Goal: Task Accomplishment & Management: Use online tool/utility

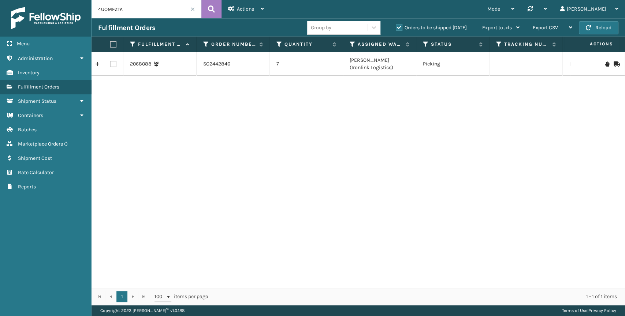
drag, startPoint x: 134, startPoint y: 7, endPoint x: 3, endPoint y: 6, distance: 130.8
click at [12, 0] on div "Menu Administration Inventory Fulfillment Orders Shipment Status Containers Bat…" at bounding box center [312, 0] width 625 height 0
paste input "3ETT4EAS"
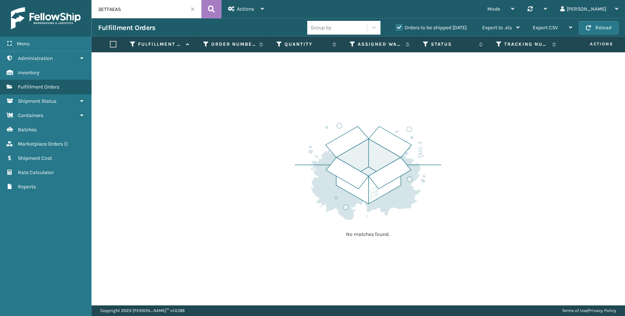
click at [401, 28] on label "Orders to be shipped [DATE]" at bounding box center [431, 28] width 71 height 6
click at [396, 28] on input "Orders to be shipped [DATE]" at bounding box center [396, 25] width 0 height 5
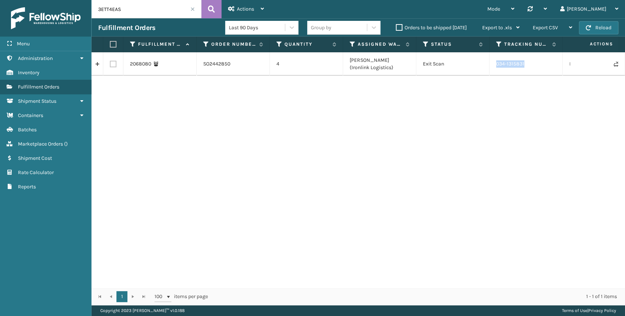
drag, startPoint x: 530, startPoint y: 63, endPoint x: 497, endPoint y: 63, distance: 33.0
click at [497, 63] on td "034-1315831" at bounding box center [526, 63] width 73 height 23
copy td "034-1315831"
drag, startPoint x: 140, startPoint y: 5, endPoint x: -23, endPoint y: 7, distance: 163.7
click at [0, 7] on html "Menu Administration Inventory Fulfillment Orders Shipment Status Containers Bat…" at bounding box center [312, 158] width 625 height 316
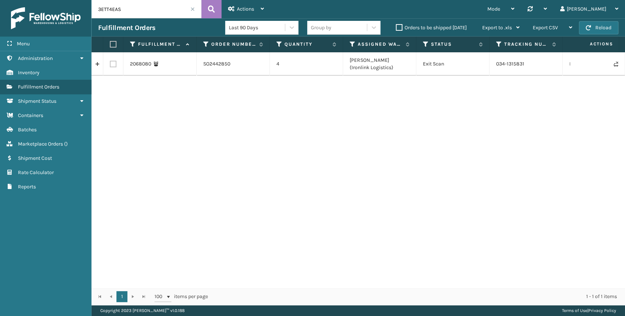
paste input "OJTPTB"
drag, startPoint x: 536, startPoint y: 65, endPoint x: 495, endPoint y: 65, distance: 40.7
click at [495, 65] on td "034-1315833" at bounding box center [526, 63] width 73 height 23
copy td "034-1315833"
drag, startPoint x: 158, startPoint y: 11, endPoint x: 9, endPoint y: 10, distance: 149.5
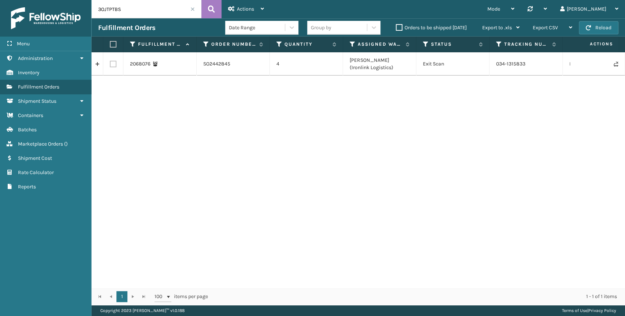
click at [6, 0] on div "Menu Rate Calculator Administration Rate Calculator Inventory Rate Calculator F…" at bounding box center [312, 0] width 625 height 0
paste input "4STUTVYL"
drag, startPoint x: 32, startPoint y: 14, endPoint x: 23, endPoint y: 15, distance: 8.6
click at [25, 0] on div "Menu Rate Calculator Administration Rate Calculator Inventory Rate Calculator F…" at bounding box center [312, 0] width 625 height 0
paste input "UOMFZTA"
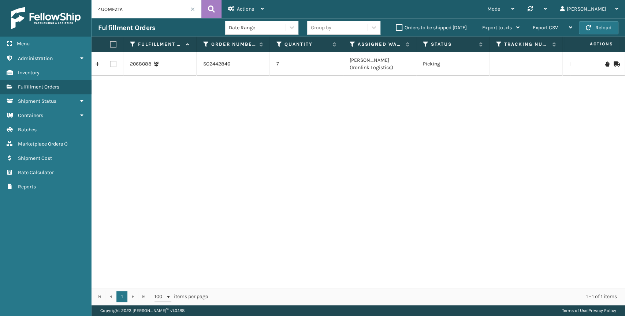
drag, startPoint x: 135, startPoint y: 10, endPoint x: 42, endPoint y: 8, distance: 92.7
click at [42, 0] on div "Menu Rate Calculator Administration Rate Calculator Inventory Rate Calculator F…" at bounding box center [312, 0] width 625 height 0
paste input "5Q4UP9AG"
drag, startPoint x: 130, startPoint y: 8, endPoint x: 25, endPoint y: 8, distance: 105.1
click at [25, 0] on div "Menu Rate Calculator Administration Rate Calculator Inventory Rate Calculator F…" at bounding box center [312, 0] width 625 height 0
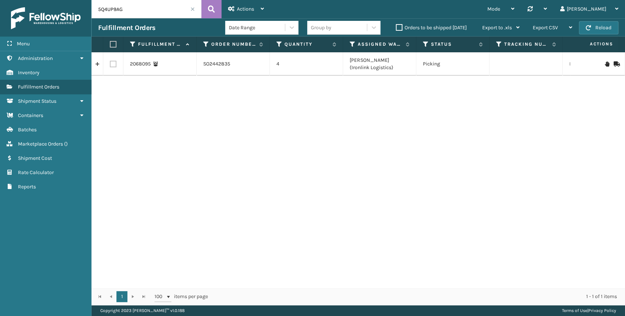
paste input "8E22VWAH"
drag, startPoint x: 523, startPoint y: 65, endPoint x: 426, endPoint y: 85, distance: 99.4
click at [492, 65] on td "034-1315836" at bounding box center [526, 63] width 73 height 23
copy td "034-1315836"
drag, startPoint x: 148, startPoint y: 11, endPoint x: -18, endPoint y: 12, distance: 165.9
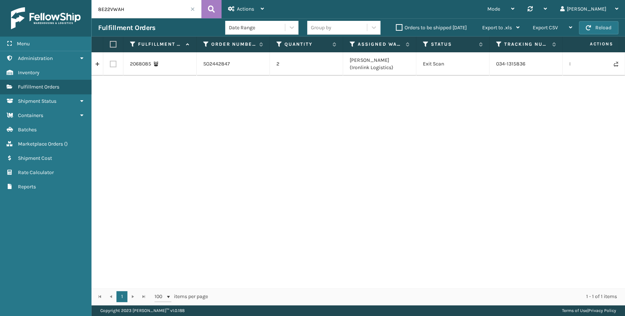
click at [0, 12] on html "Menu Rate Calculator Administration Rate Calculator Inventory Rate Calculator F…" at bounding box center [312, 158] width 625 height 316
paste input "TWWL8SG"
type input "8TWWL8SG"
drag, startPoint x: 533, startPoint y: 66, endPoint x: 496, endPoint y: 68, distance: 37.0
click at [496, 68] on td "034-1315834" at bounding box center [526, 63] width 73 height 23
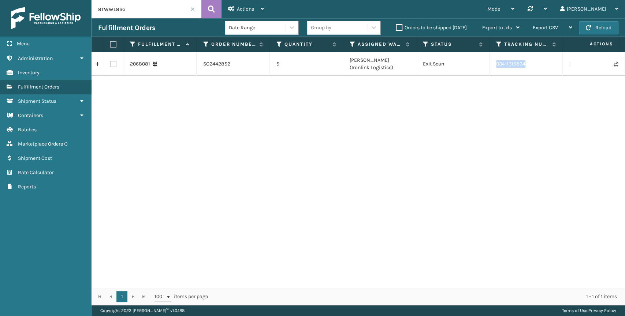
copy td "034-1315834"
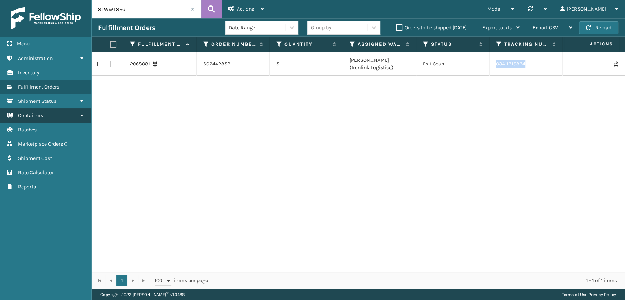
click at [40, 117] on span "Containers" at bounding box center [30, 115] width 25 height 6
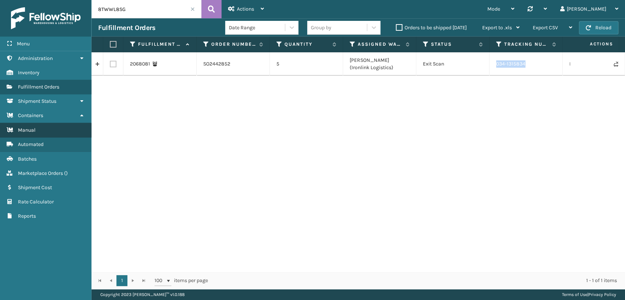
click at [39, 131] on link "Manual" at bounding box center [45, 130] width 91 height 14
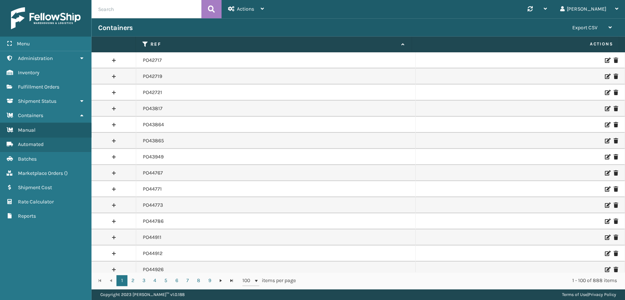
drag, startPoint x: 138, startPoint y: 10, endPoint x: 59, endPoint y: 5, distance: 79.2
click at [59, 0] on div "Menu Administration Inventory Fulfillment Orders Shipment Status Containers Man…" at bounding box center [312, 0] width 625 height 0
paste input "PO50132"
type input "PO50132"
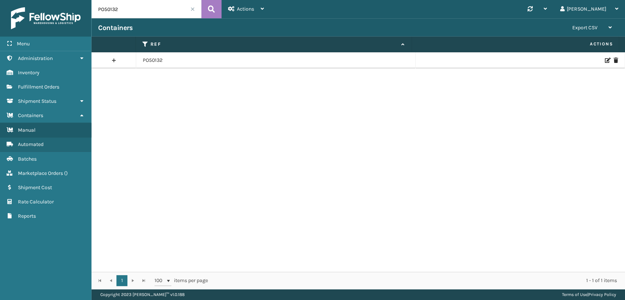
click at [110, 62] on link at bounding box center [114, 61] width 44 height 12
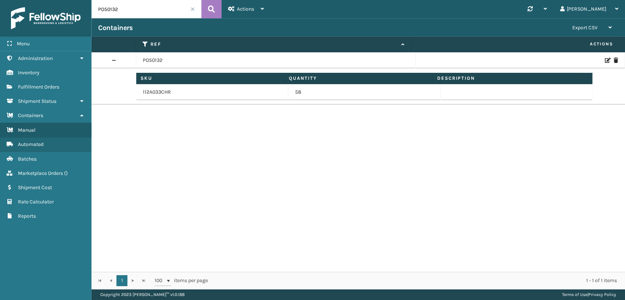
click at [605, 62] on icon at bounding box center [607, 60] width 4 height 5
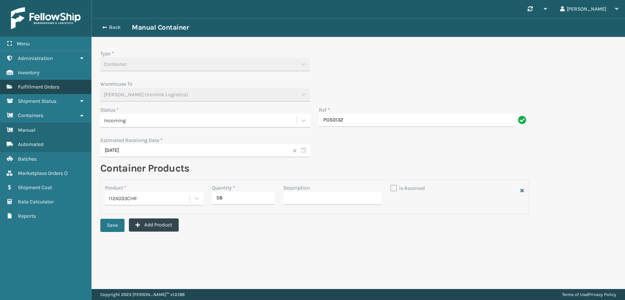
click at [40, 90] on link "Fulfillment Orders" at bounding box center [45, 87] width 91 height 14
